Goal: Check status: Check status

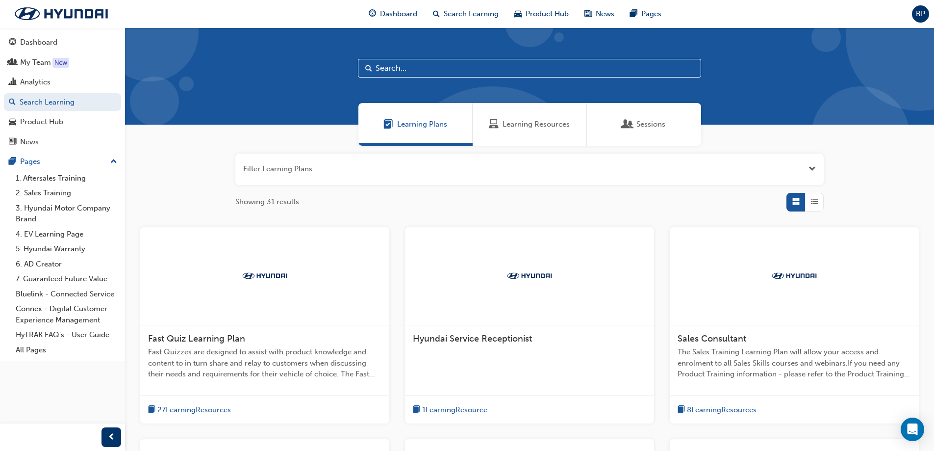
click at [409, 71] on input "text" at bounding box center [529, 68] width 343 height 19
type input "quiz"
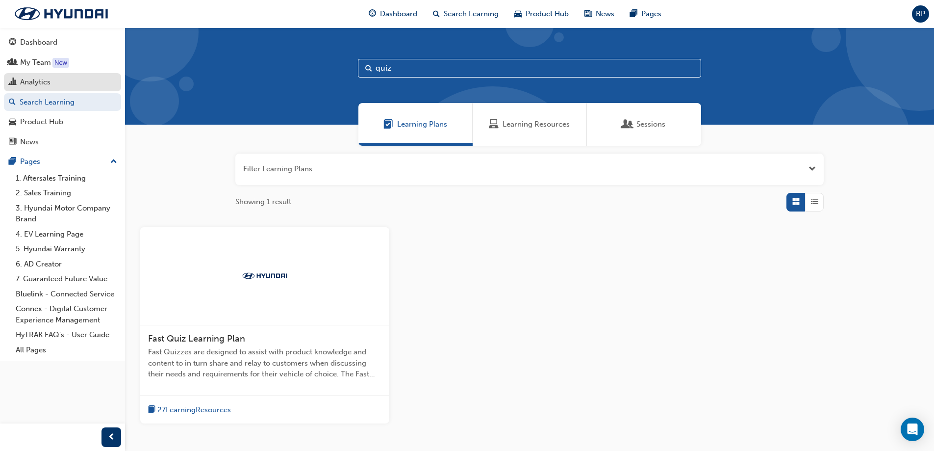
click at [54, 85] on div "Analytics" at bounding box center [62, 82] width 107 height 12
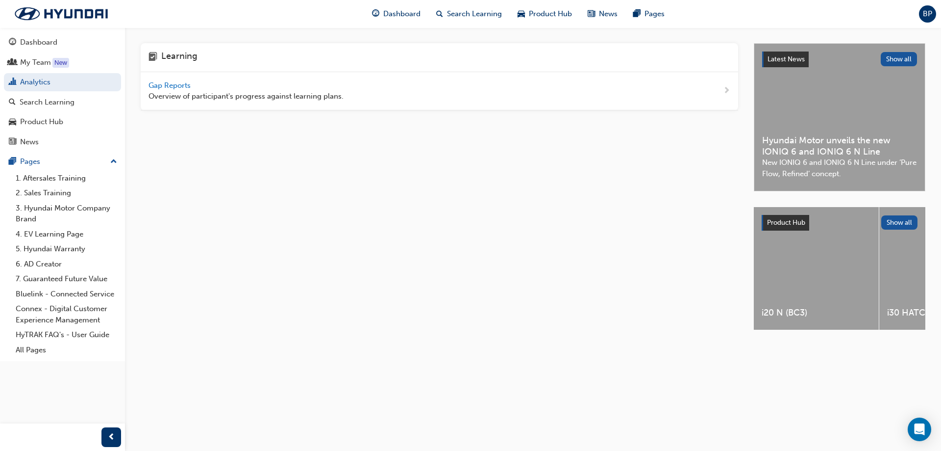
click at [174, 87] on span "Gap Reports" at bounding box center [171, 85] width 44 height 9
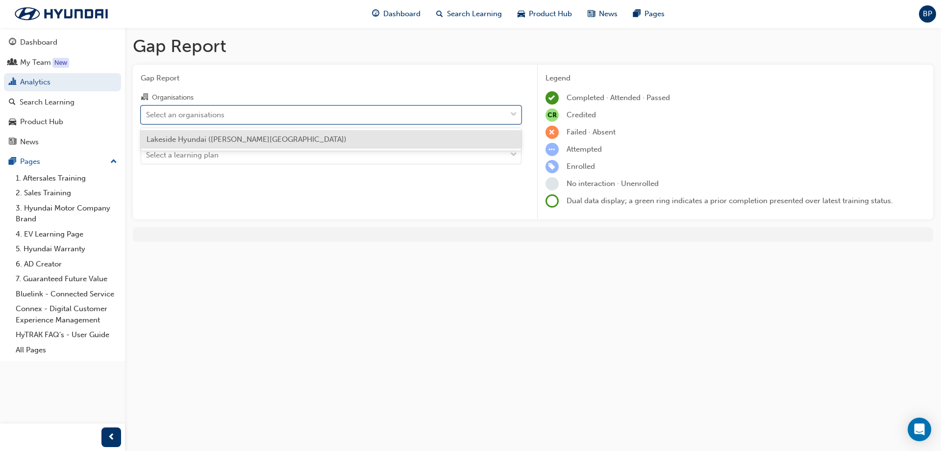
click at [214, 114] on div "Select an organisations" at bounding box center [185, 114] width 78 height 11
click at [147, 114] on input "Organisations option Lakeside Hyundai ([PERSON_NAME][GEOGRAPHIC_DATA]) focused,…" at bounding box center [146, 114] width 1 height 8
click at [210, 134] on div "Lakeside Hyundai ([PERSON_NAME][GEOGRAPHIC_DATA])" at bounding box center [331, 139] width 381 height 19
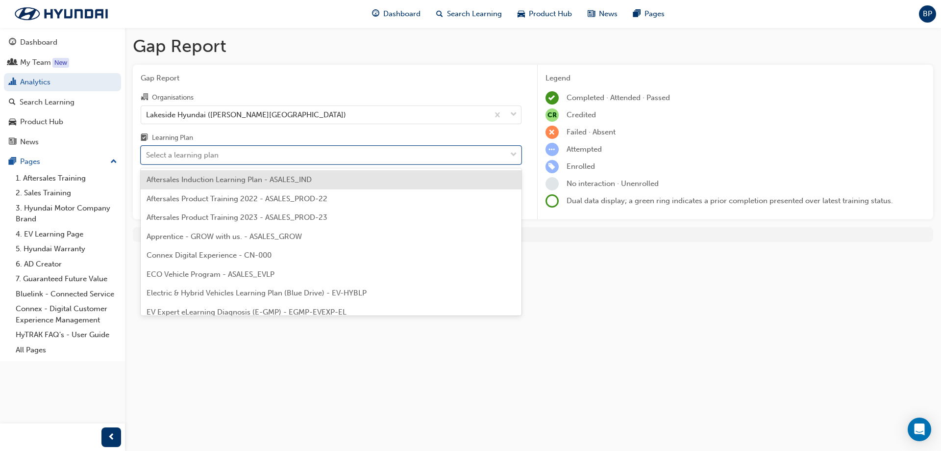
click at [208, 158] on div "Select a learning plan" at bounding box center [182, 155] width 73 height 11
click at [147, 158] on input "Learning Plan option Aftersales Induction Learning Plan - ASALES_IND focused, 1…" at bounding box center [146, 155] width 1 height 8
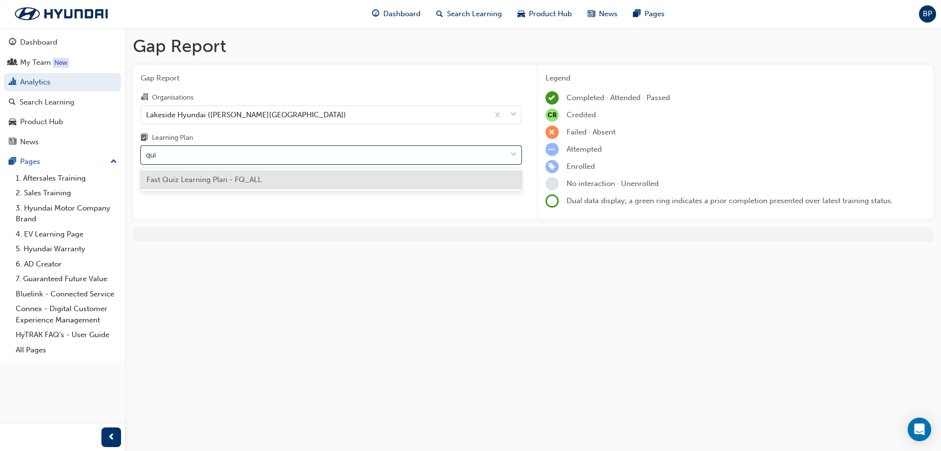
type input "quiz"
click at [211, 169] on div "Fast Quiz Learning Plan - FQ_ALL" at bounding box center [331, 179] width 381 height 23
click at [206, 178] on span "Fast Quiz Learning Plan - FQ_ALL" at bounding box center [204, 179] width 115 height 9
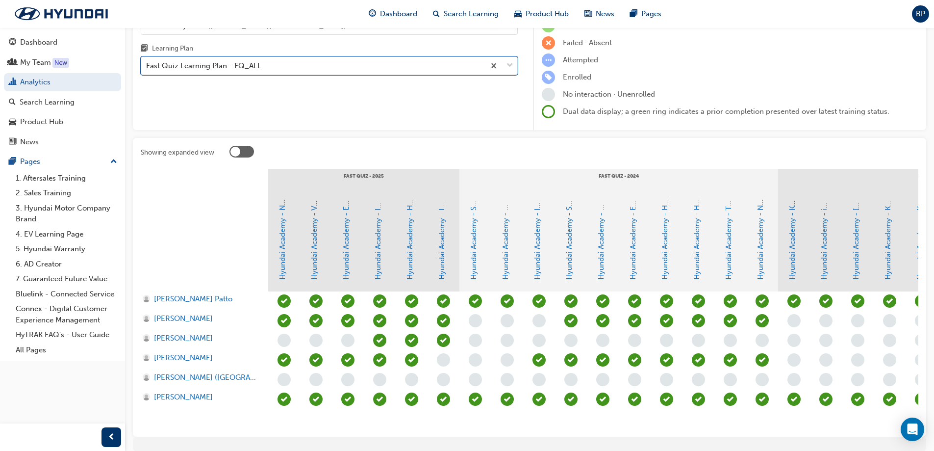
scroll to position [98, 0]
